Goal: Find specific page/section: Find specific page/section

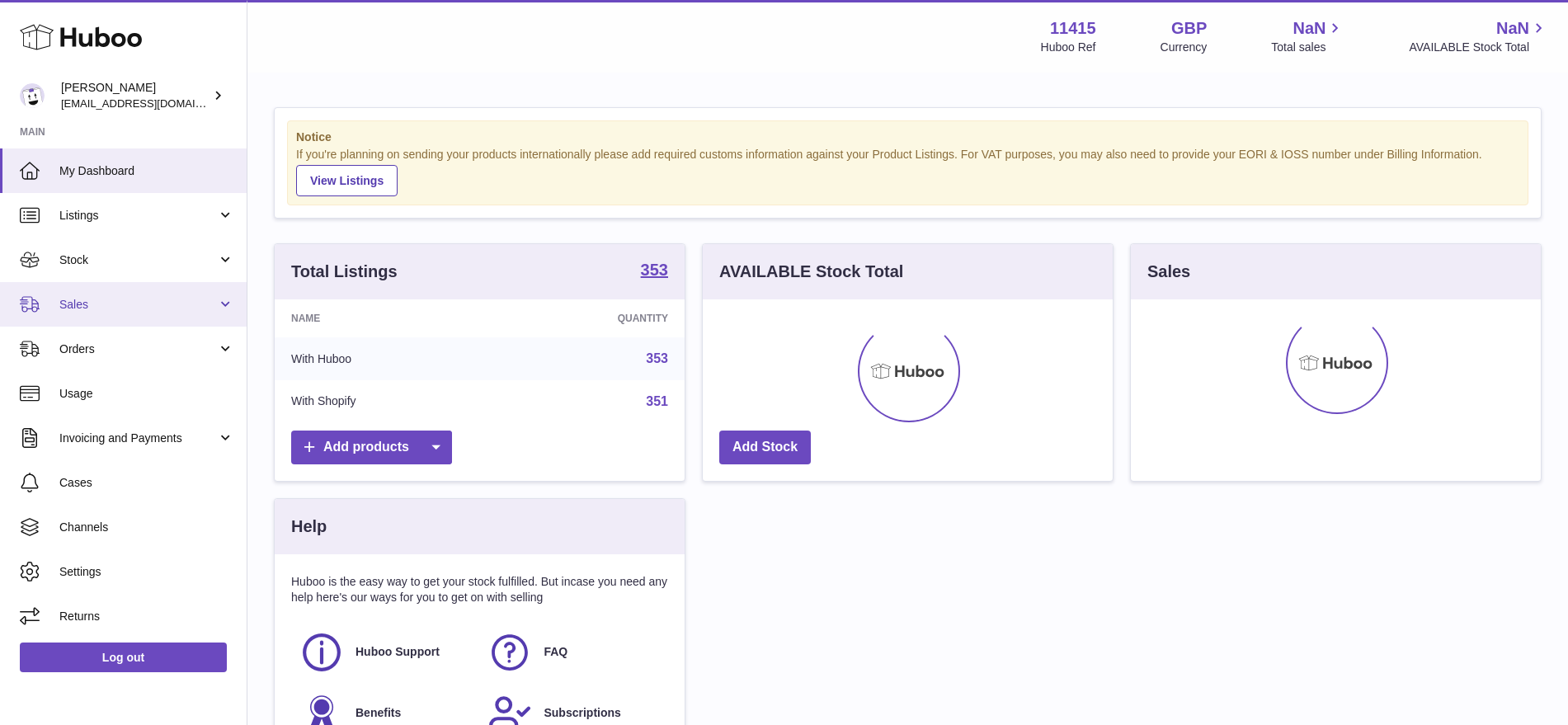
click at [90, 303] on span "Sales" at bounding box center [139, 304] width 158 height 15
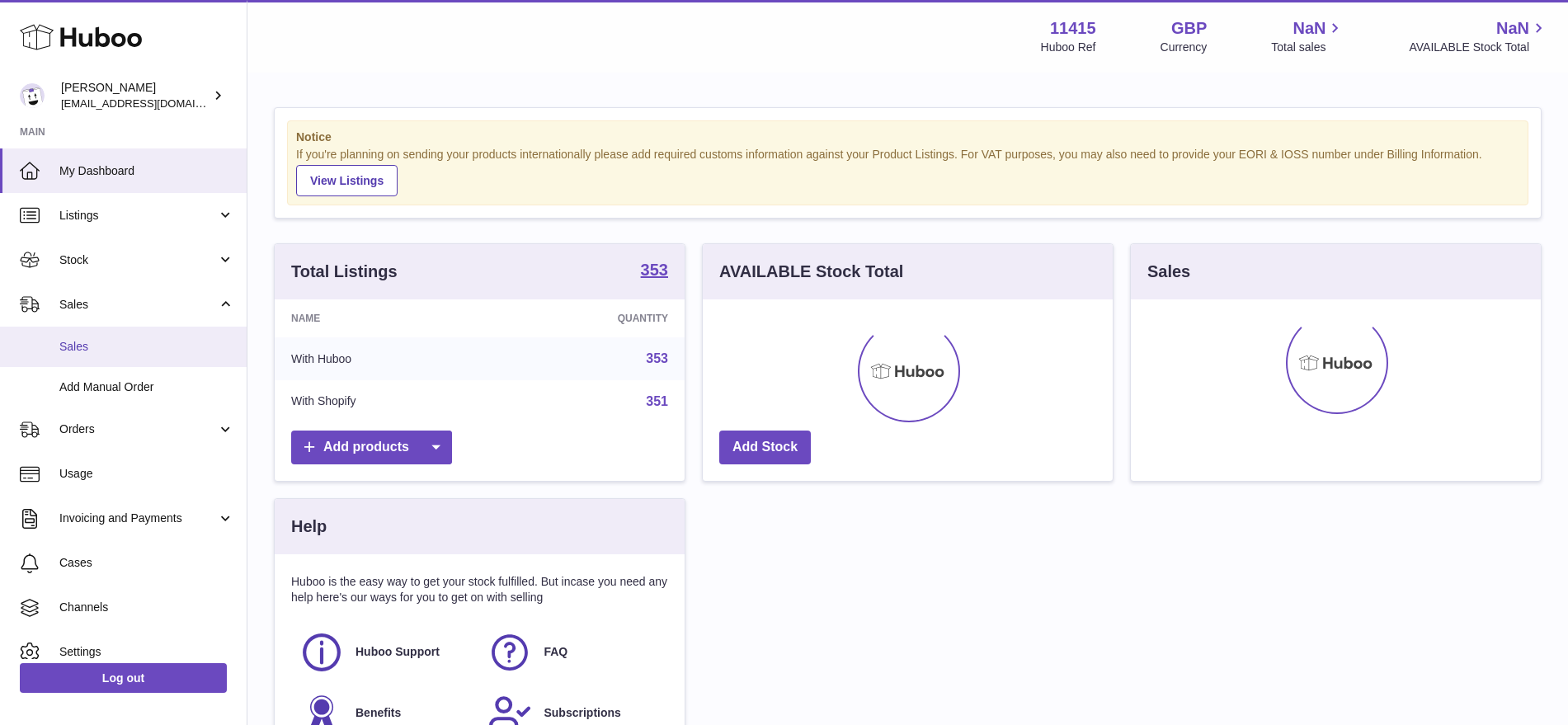
click at [109, 353] on span "Sales" at bounding box center [147, 346] width 175 height 15
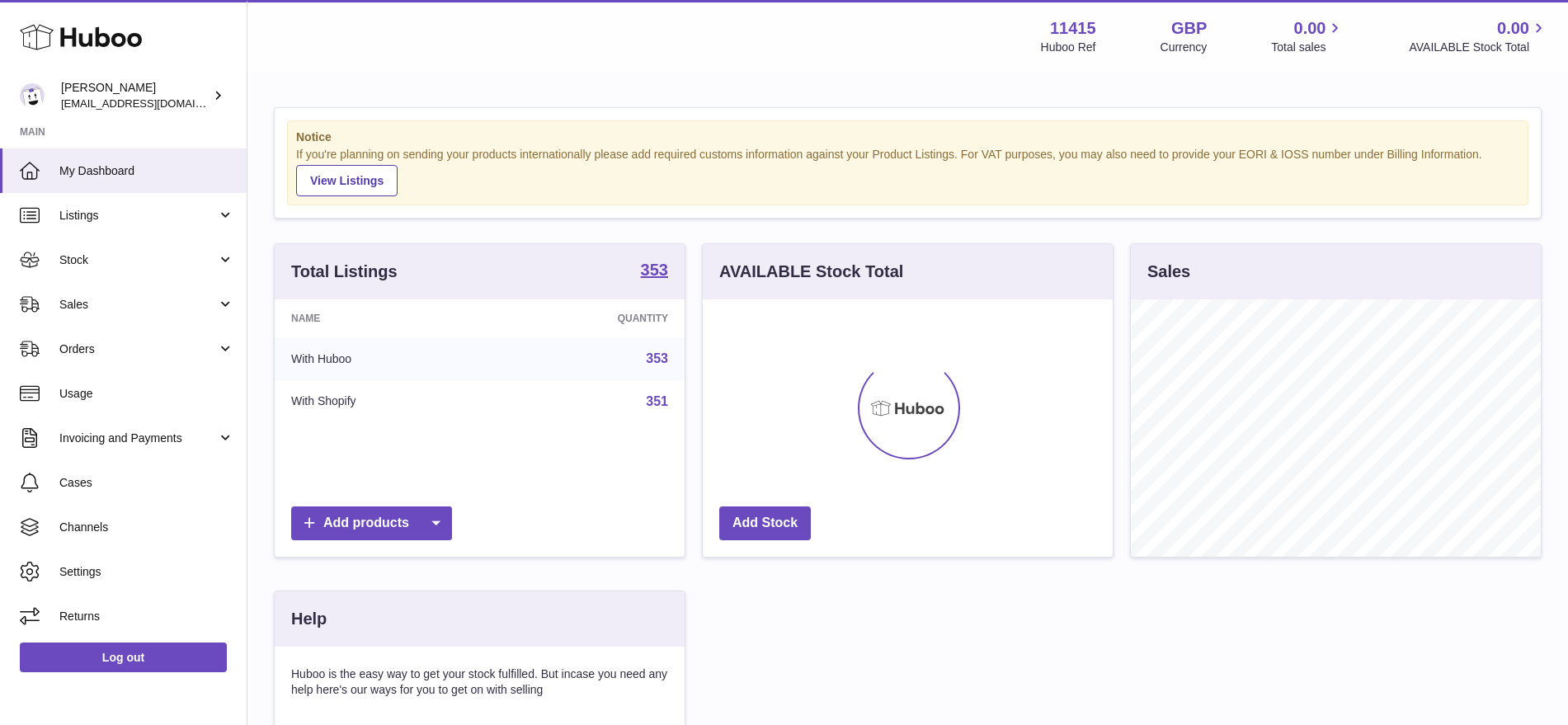
scroll to position [257, 409]
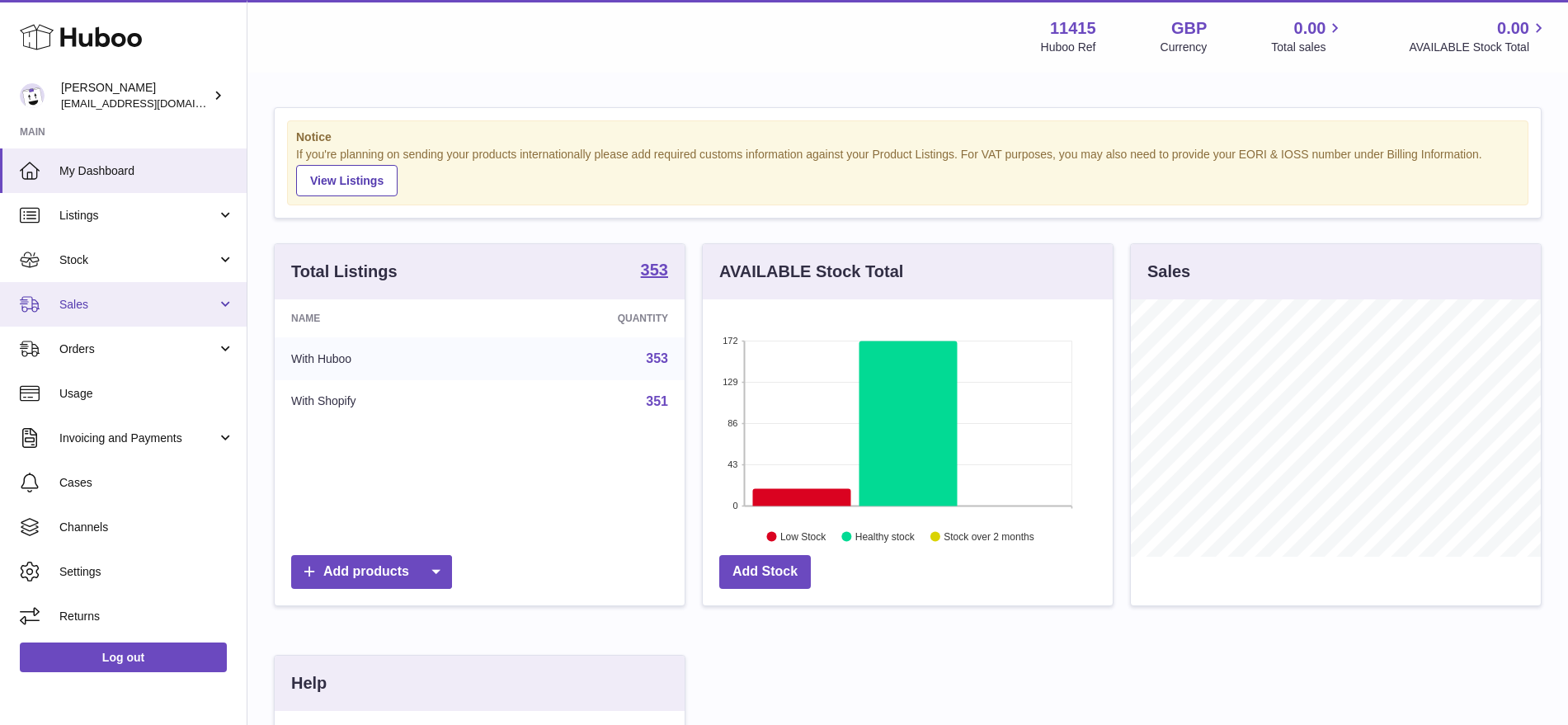
click at [142, 302] on span "Sales" at bounding box center [139, 304] width 158 height 15
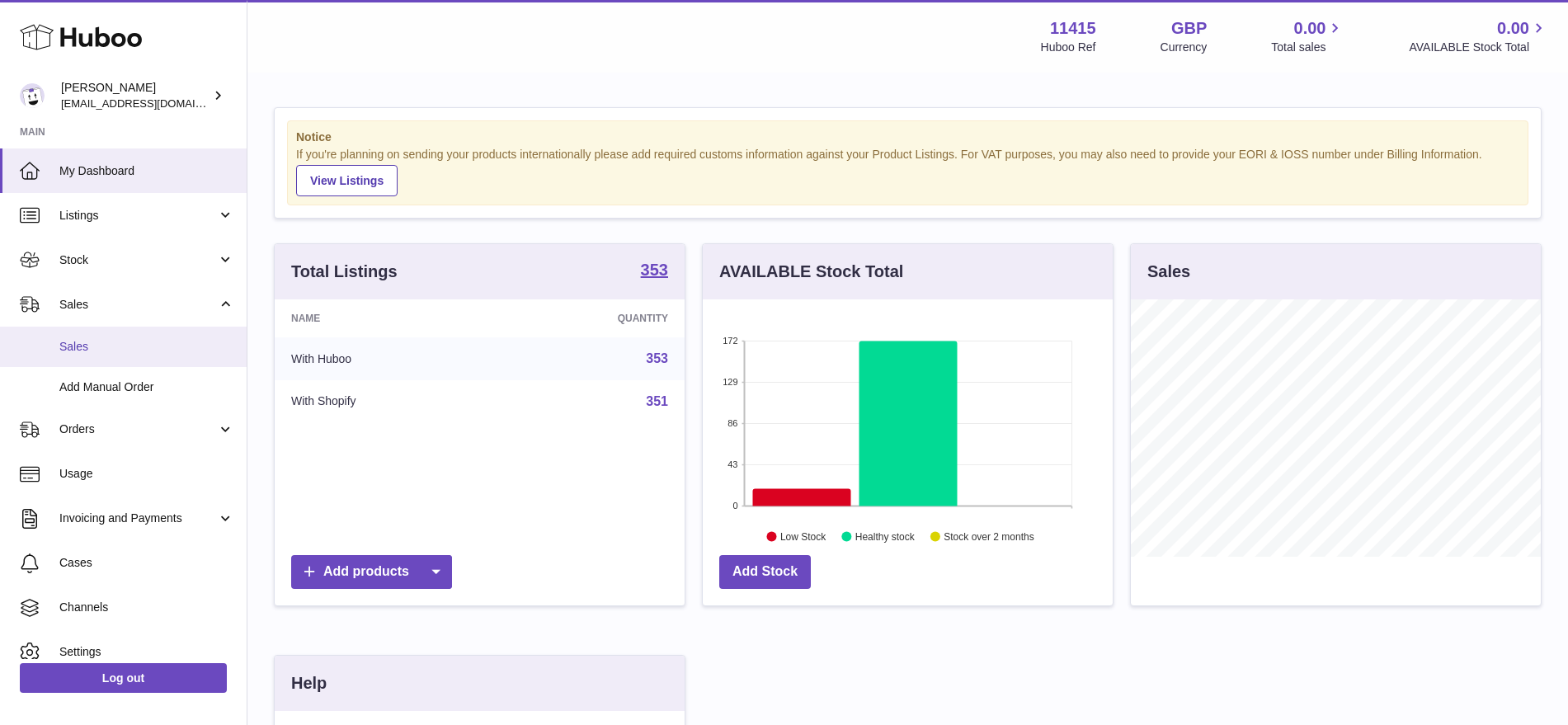
click at [95, 347] on span "Sales" at bounding box center [147, 346] width 175 height 15
